Goal: Check status: Check status

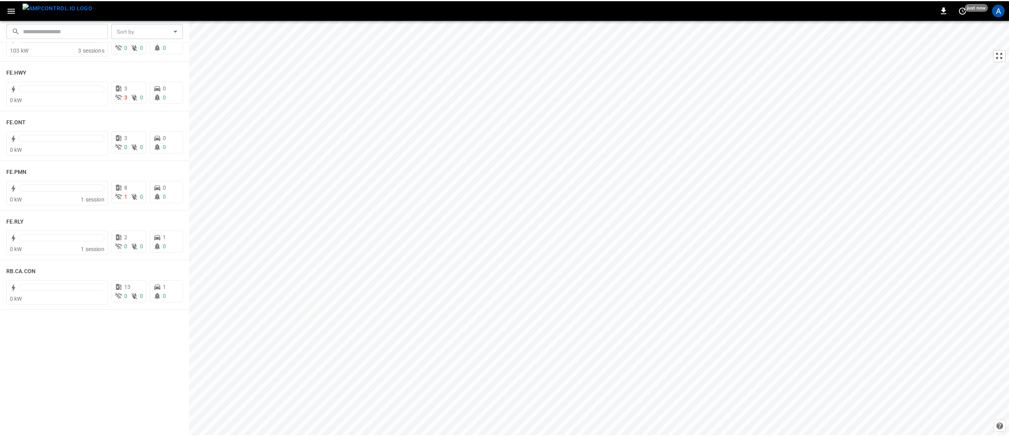
scroll to position [365, 0]
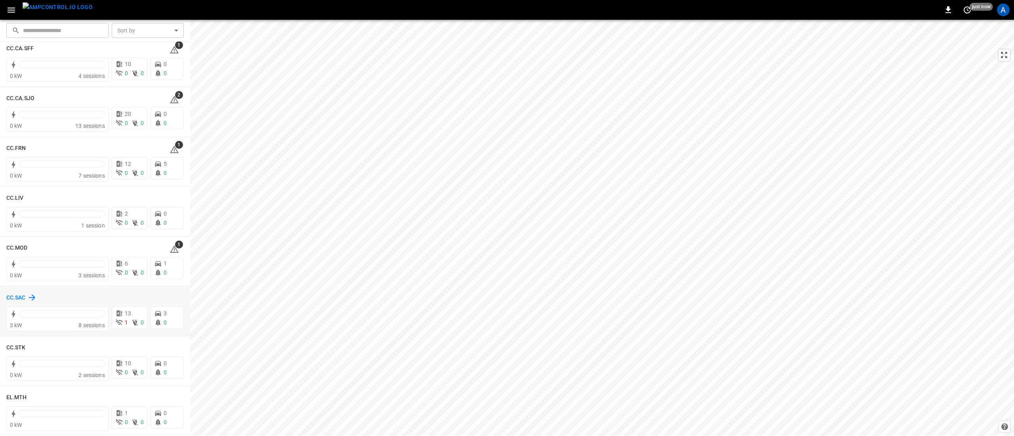
click at [16, 298] on h6 "CC.SAC" at bounding box center [15, 298] width 19 height 9
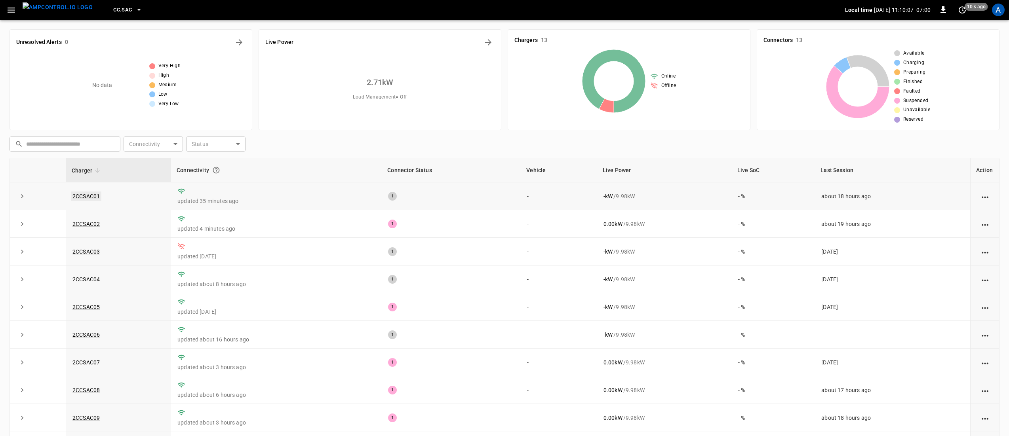
click at [94, 197] on link "2CCSAC01" at bounding box center [86, 197] width 30 height 10
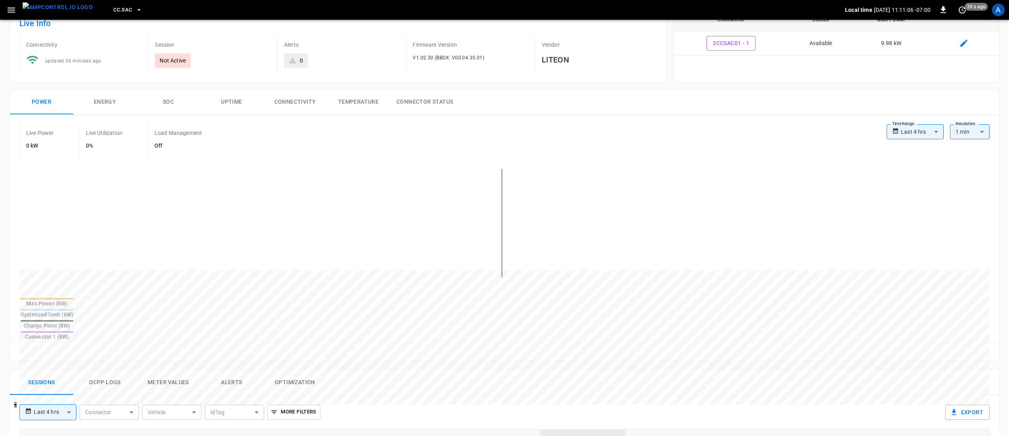
scroll to position [79, 0]
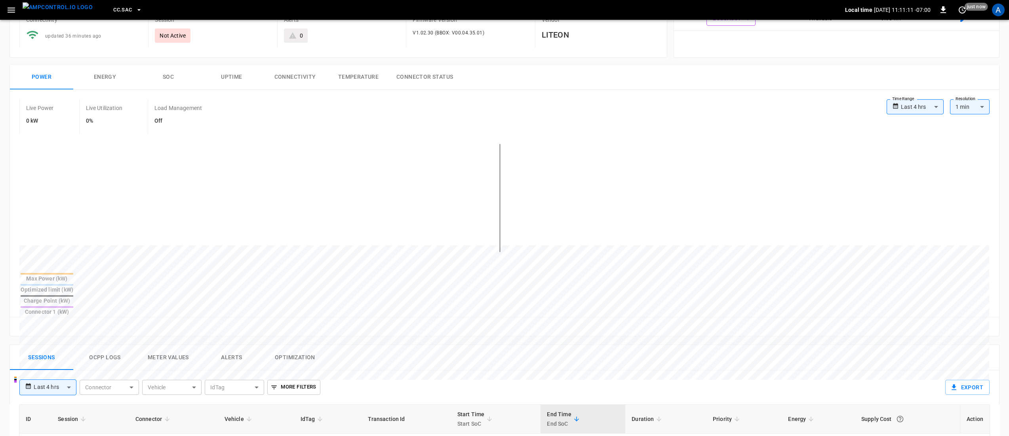
click at [242, 345] on button "Alerts" at bounding box center [231, 357] width 63 height 25
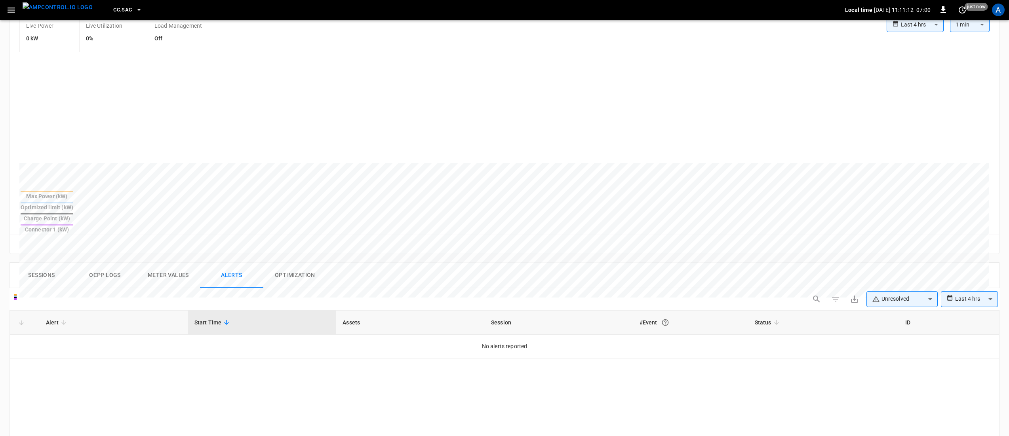
scroll to position [238, 0]
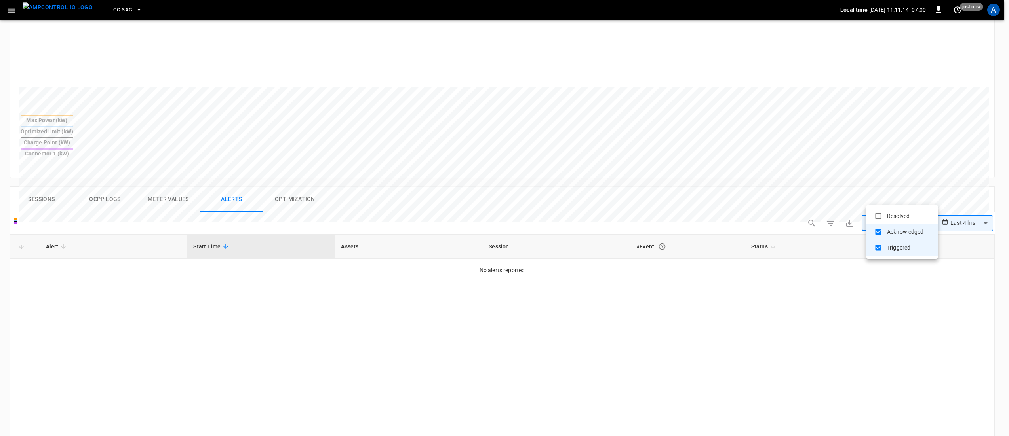
click at [893, 196] on body "**********" at bounding box center [504, 187] width 1009 height 851
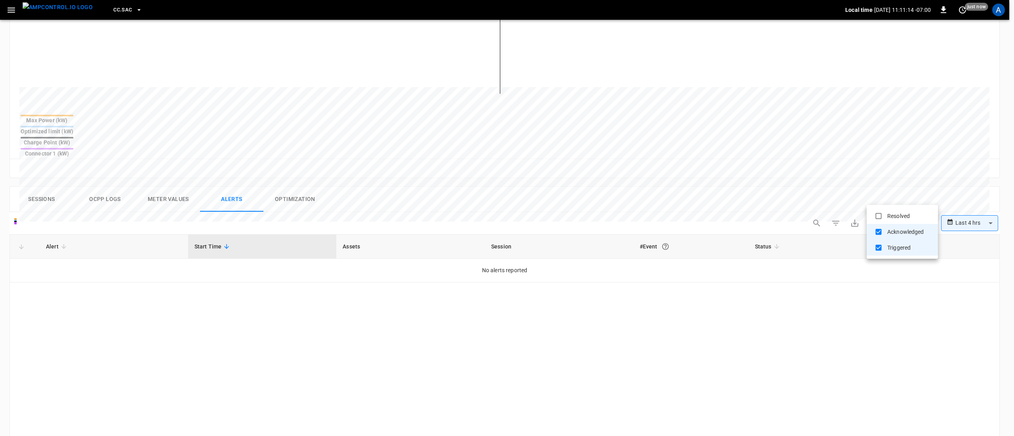
click at [899, 213] on li "Resolved" at bounding box center [902, 216] width 71 height 16
type input "**********"
click at [80, 243] on div at bounding box center [507, 218] width 1014 height 436
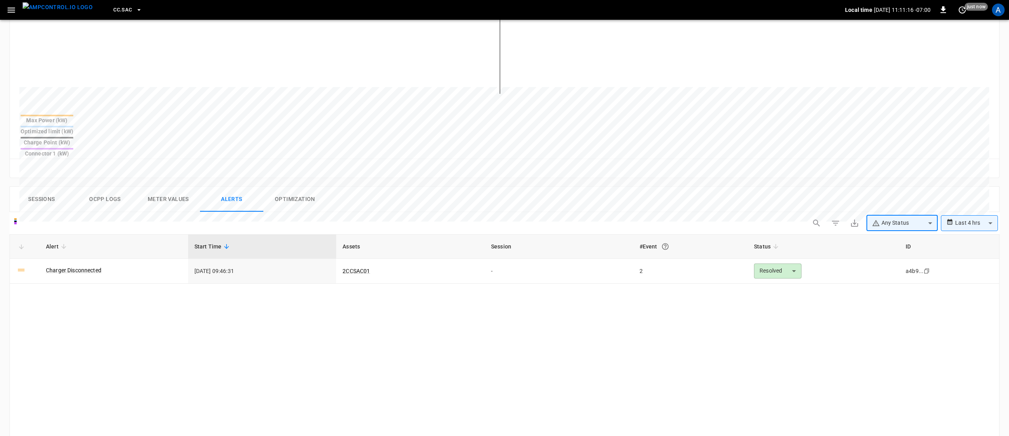
click at [83, 267] on link "Charger Disconnected" at bounding box center [73, 271] width 55 height 8
